Goal: Task Accomplishment & Management: Manage account settings

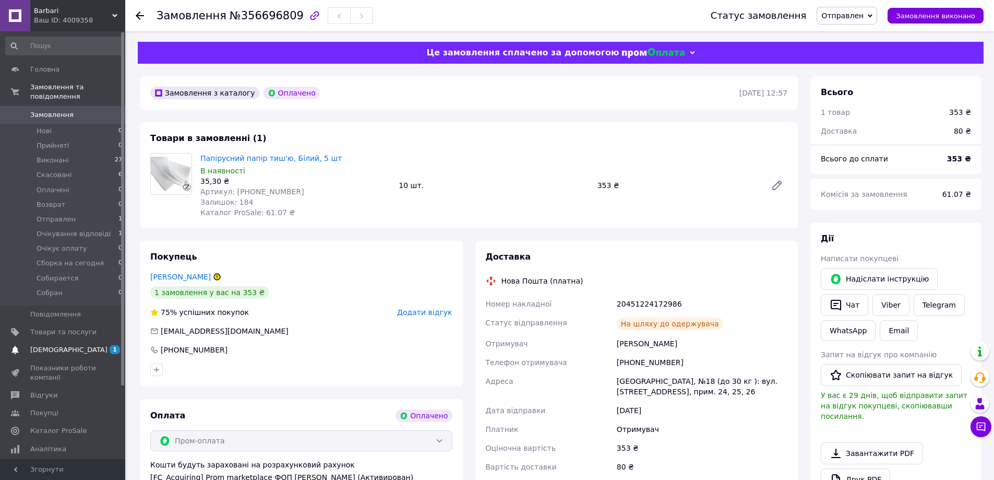
click at [62, 345] on span "[DEMOGRAPHIC_DATA]" at bounding box center [68, 349] width 77 height 9
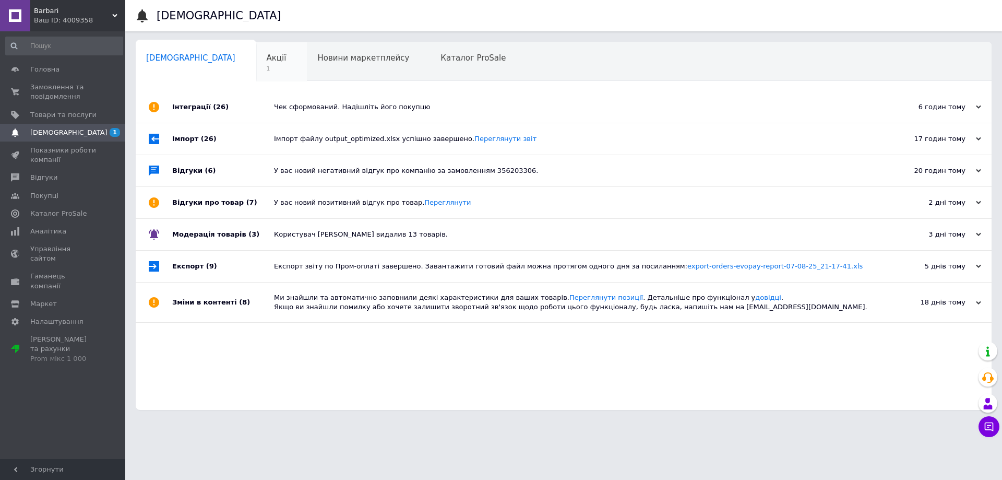
click at [267, 56] on span "Акції" at bounding box center [277, 57] width 20 height 9
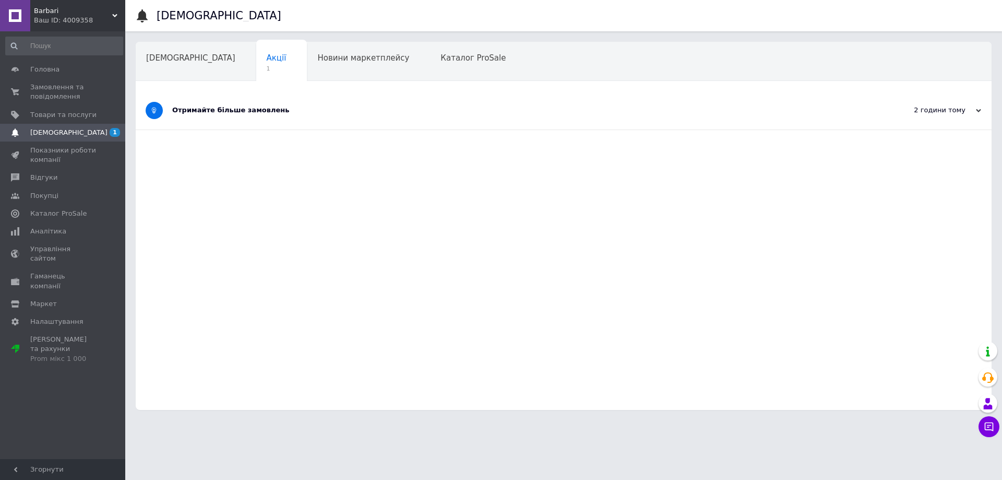
click at [256, 111] on div "Отримайте більше замовлень" at bounding box center [524, 109] width 704 height 9
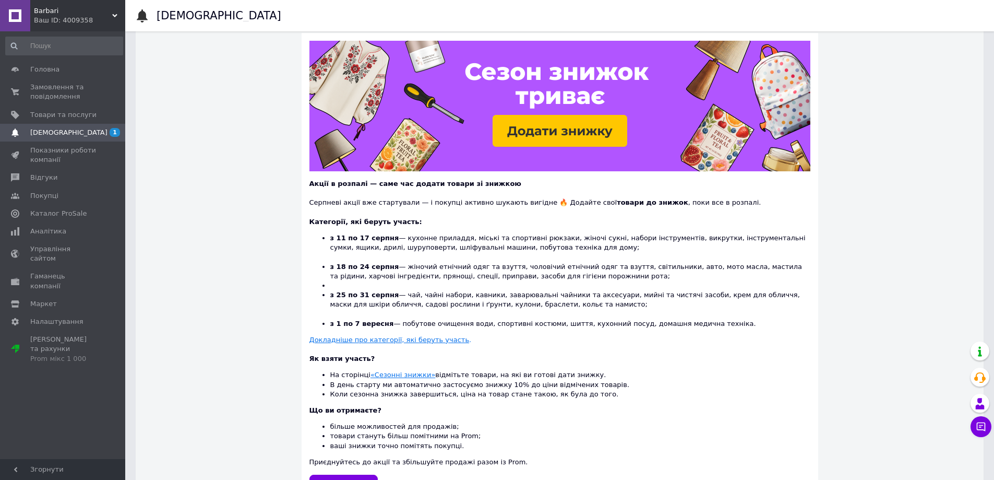
scroll to position [147, 0]
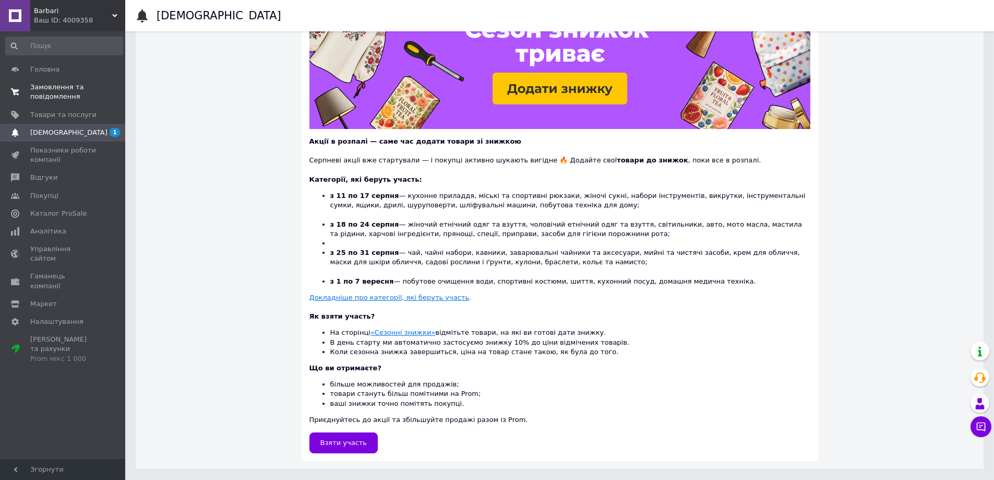
click at [53, 95] on span "Замовлення та повідомлення" at bounding box center [63, 91] width 66 height 19
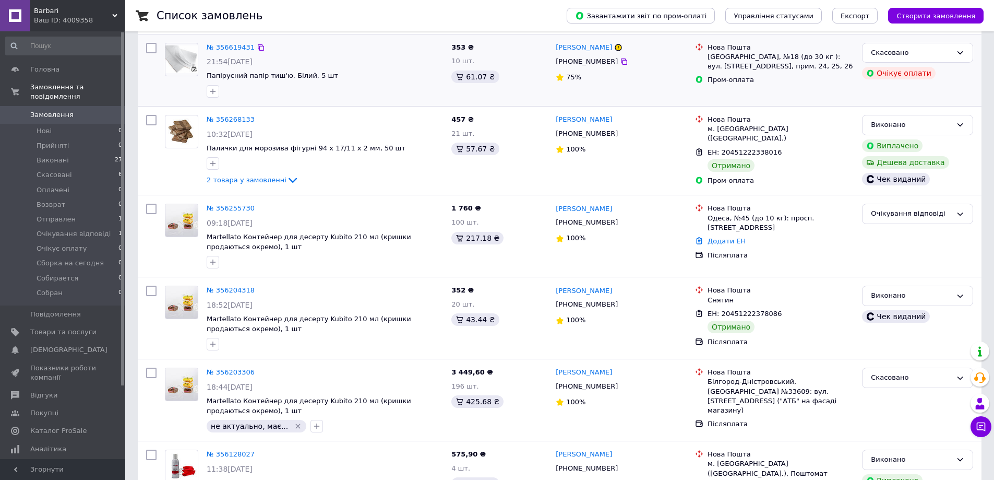
scroll to position [209, 0]
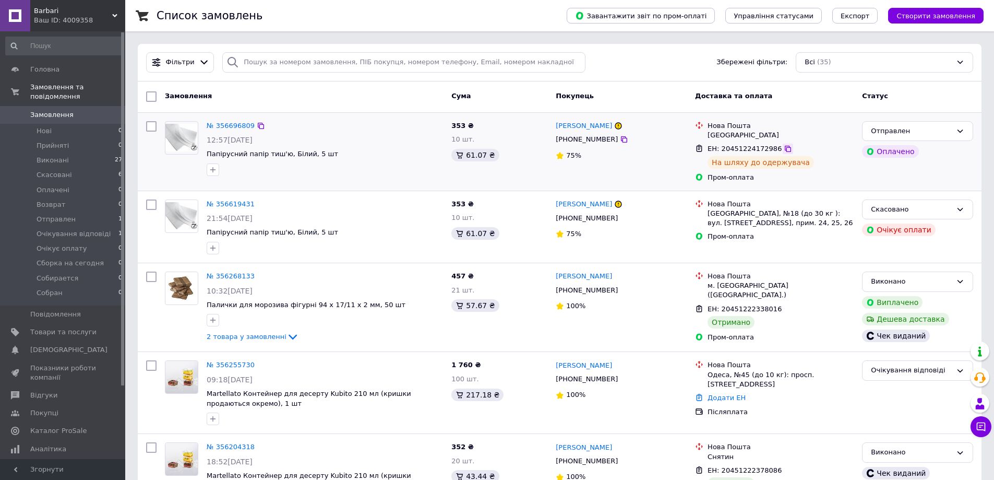
click at [784, 149] on icon at bounding box center [788, 149] width 8 height 8
